Goal: Communication & Community: Answer question/provide support

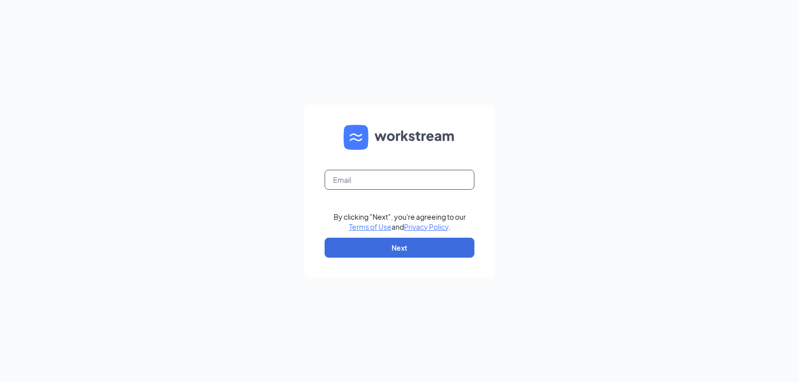
click at [376, 177] on input "text" at bounding box center [400, 180] width 150 height 20
type input "[EMAIL_ADDRESS][DOMAIN_NAME]"
click at [420, 243] on button "Next" at bounding box center [400, 248] width 150 height 20
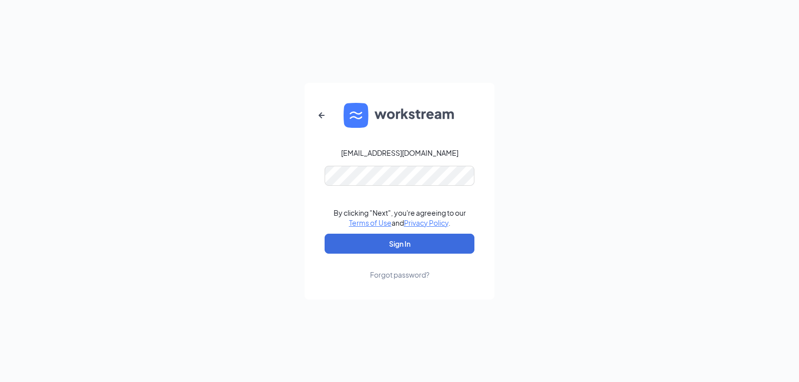
click at [413, 186] on form "[EMAIL_ADDRESS][DOMAIN_NAME] By clicking "Next", you're agreeing to our Terms o…" at bounding box center [400, 191] width 190 height 217
click at [422, 253] on button "Sign In" at bounding box center [400, 244] width 150 height 20
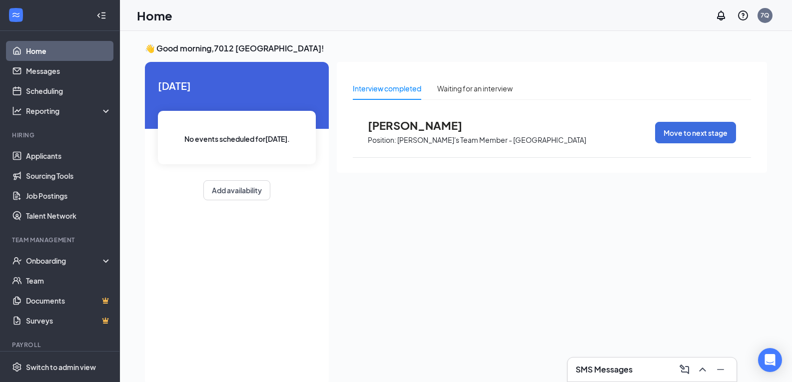
click at [612, 366] on h3 "SMS Messages" at bounding box center [603, 369] width 57 height 11
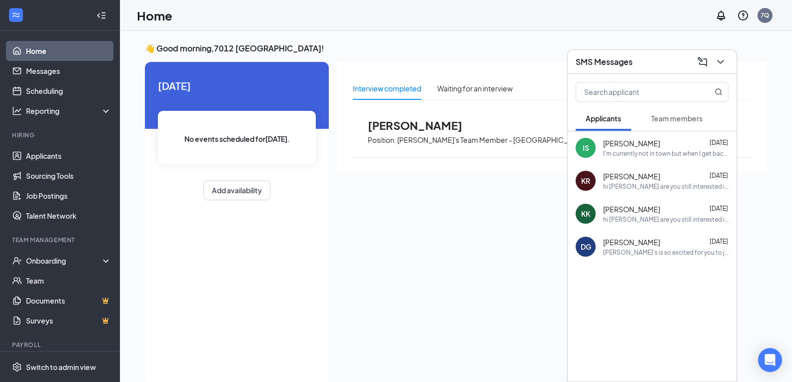
click at [683, 114] on span "Team members" at bounding box center [676, 118] width 51 height 9
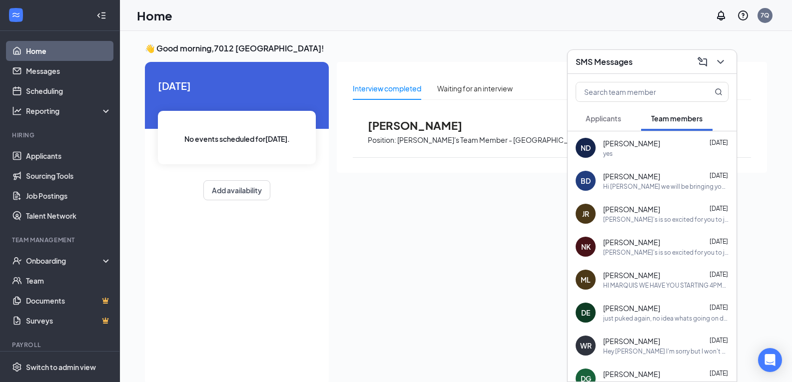
click at [643, 179] on span "Brooke Detwiler" at bounding box center [631, 176] width 57 height 10
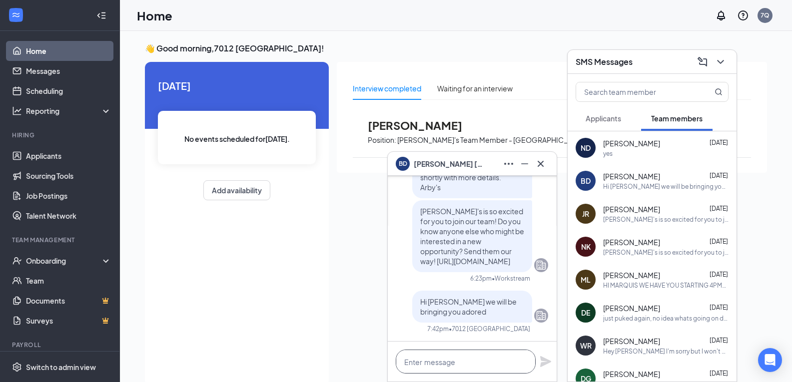
drag, startPoint x: 483, startPoint y: 364, endPoint x: 494, endPoint y: 352, distance: 17.0
click at [489, 357] on textarea at bounding box center [466, 362] width 140 height 24
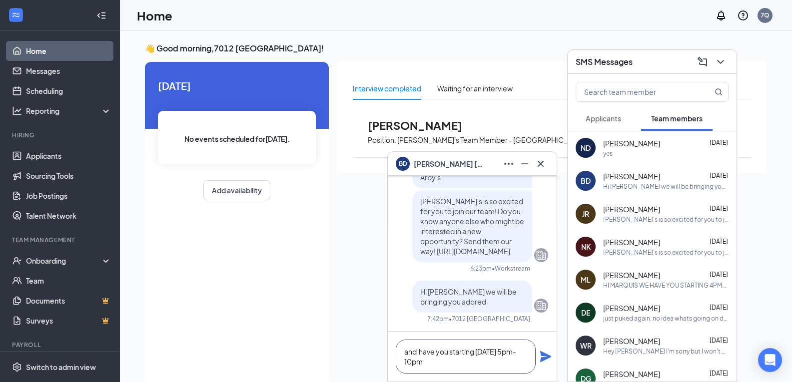
type textarea "and have you starting thursday 5pm-10pm"
click at [547, 361] on icon "Plane" at bounding box center [545, 357] width 12 height 12
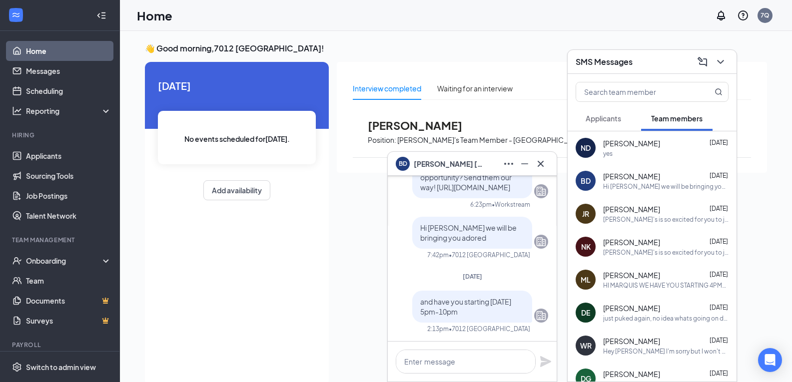
scroll to position [0, 0]
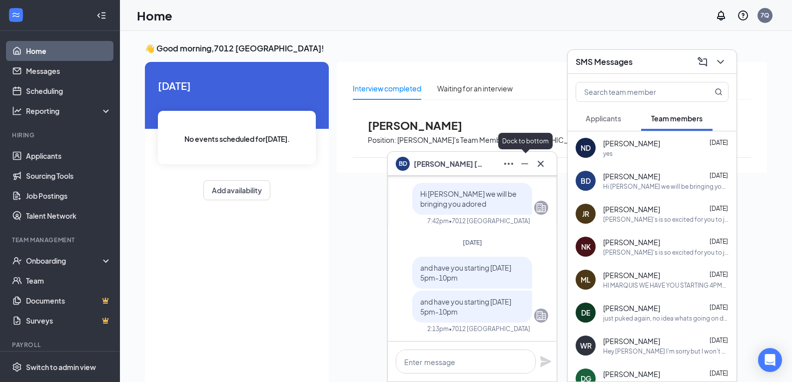
click at [529, 162] on icon "Minimize" at bounding box center [524, 164] width 12 height 12
